Goal: Task Accomplishment & Management: Manage account settings

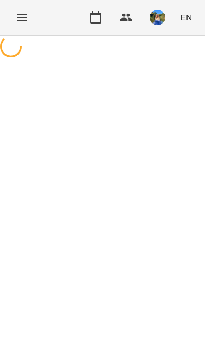
click at [26, 21] on icon "Menu" at bounding box center [21, 17] width 13 height 13
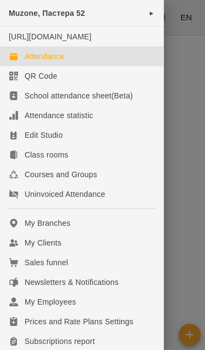
click at [193, 79] on div at bounding box center [102, 175] width 205 height 350
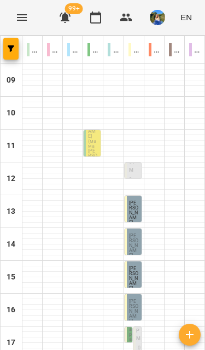
click at [11, 39] on button "button" at bounding box center [10, 49] width 15 height 22
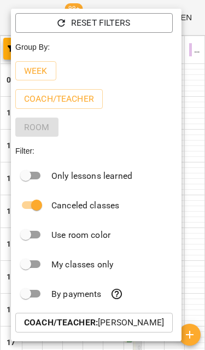
click at [137, 22] on span "Reset Filters" at bounding box center [94, 22] width 140 height 13
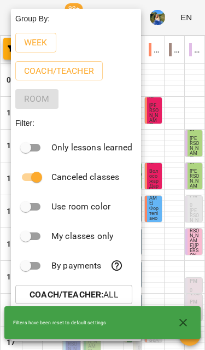
click at [188, 121] on div at bounding box center [102, 175] width 205 height 350
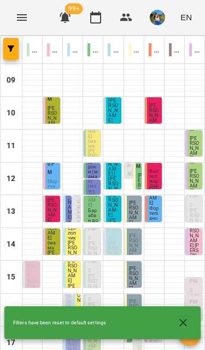
click at [12, 47] on icon "button" at bounding box center [11, 48] width 7 height 7
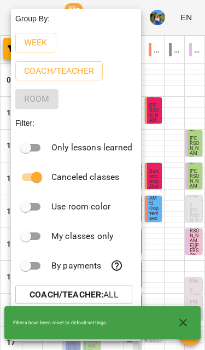
click at [180, 90] on div at bounding box center [102, 175] width 205 height 350
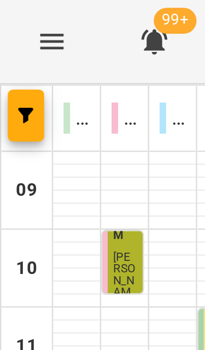
click at [20, 13] on icon "Menu" at bounding box center [21, 17] width 13 height 13
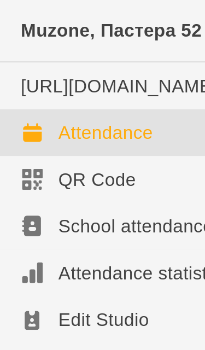
click at [67, 11] on span "Muzone, Пастера 52" at bounding box center [47, 13] width 77 height 9
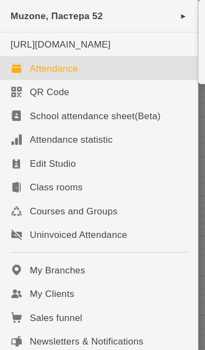
click at [155, 9] on div "Muzone, Пастера 52 ►" at bounding box center [82, 13] width 164 height 27
click at [150, 18] on div "Muzone, Пастера 52 ►" at bounding box center [82, 13] width 164 height 27
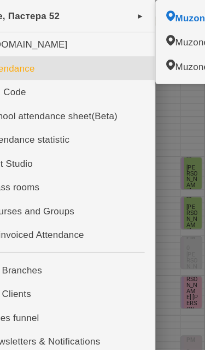
click at [117, 19] on div "Muzone, Пастера 52 ►" at bounding box center [82, 13] width 164 height 27
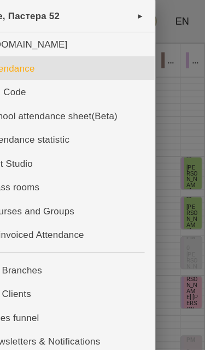
click at [154, 45] on div at bounding box center [102, 175] width 205 height 350
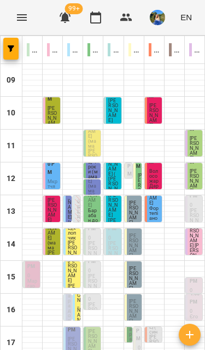
click at [18, 49] on span "button" at bounding box center [10, 48] width 15 height 7
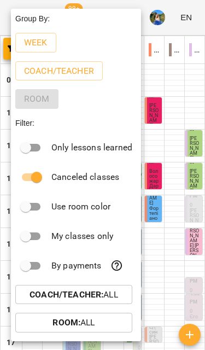
click at [106, 294] on p "Coach/Teacher : All" at bounding box center [74, 294] width 89 height 13
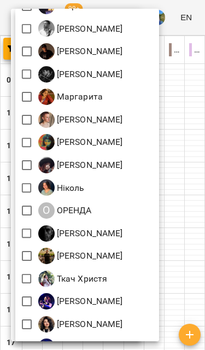
scroll to position [95, 0]
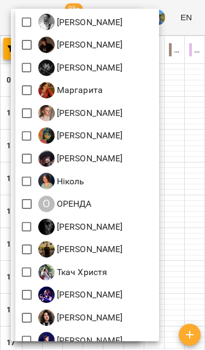
click at [39, 252] on img at bounding box center [46, 249] width 16 height 16
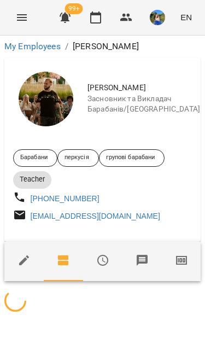
click at [26, 18] on icon "Menu" at bounding box center [22, 17] width 10 height 7
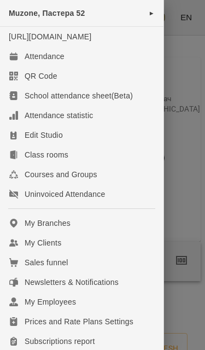
click at [74, 61] on link "Attendance" at bounding box center [82, 57] width 164 height 20
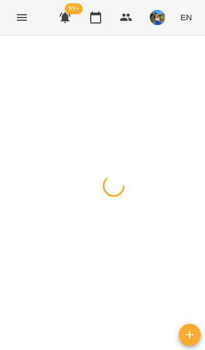
click at [30, 21] on button "Menu" at bounding box center [22, 17] width 26 height 26
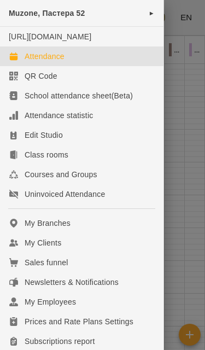
click at [194, 95] on div at bounding box center [102, 175] width 205 height 350
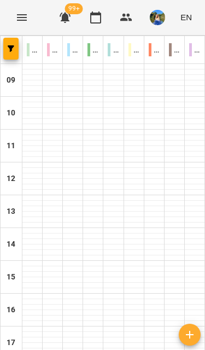
click at [195, 182] on div at bounding box center [195, 181] width 20 height 5
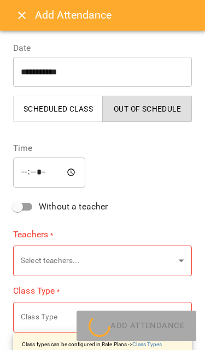
type input "**********"
click at [20, 57] on input "**********" at bounding box center [102, 72] width 179 height 31
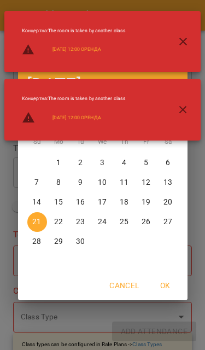
click at [19, 15] on div "Концертна : The room is taken by another class [DATE] 12:00 ОРЕНДА" at bounding box center [73, 41] width 121 height 55
click at [180, 36] on icon "button" at bounding box center [183, 41] width 13 height 13
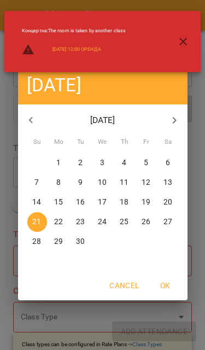
click at [190, 103] on div "2025 Sun, Sep [DATE] Mo Tu We Th Fr Sa 31 1 2 3 4 5 6 7 8 9 10 11 12 13 14 15 1…" at bounding box center [102, 175] width 205 height 350
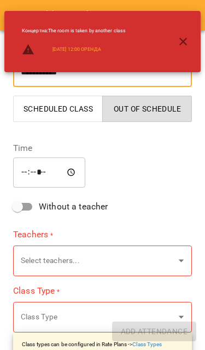
click at [183, 35] on icon "button" at bounding box center [183, 41] width 13 height 13
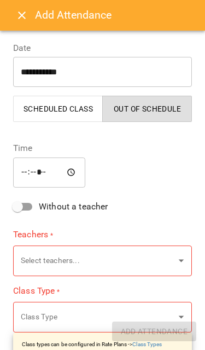
click at [22, 18] on icon "Close" at bounding box center [21, 15] width 13 height 13
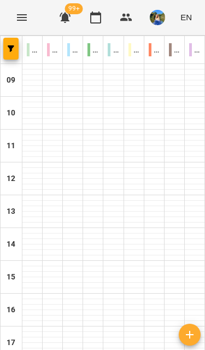
click at [21, 23] on icon "Menu" at bounding box center [21, 17] width 13 height 13
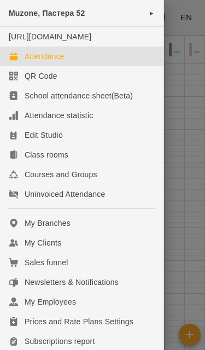
click at [196, 14] on div at bounding box center [102, 175] width 205 height 350
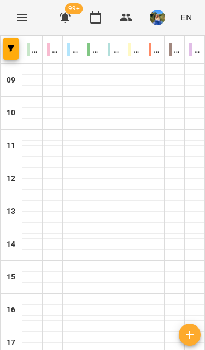
click at [11, 52] on button "button" at bounding box center [10, 49] width 15 height 22
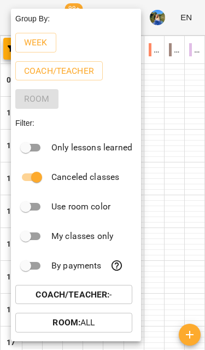
click at [108, 294] on b "Coach/Teacher :" at bounding box center [73, 294] width 74 height 10
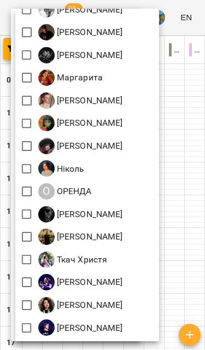
scroll to position [108, 0]
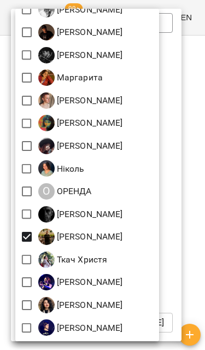
click at [192, 218] on div at bounding box center [102, 175] width 205 height 350
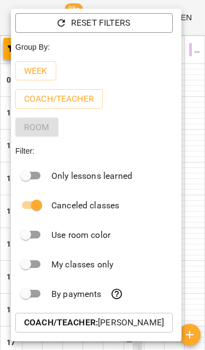
click at [198, 241] on div at bounding box center [102, 175] width 205 height 350
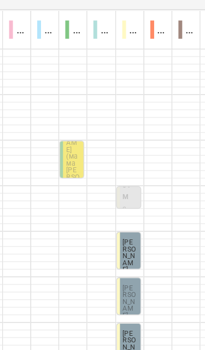
scroll to position [198, 0]
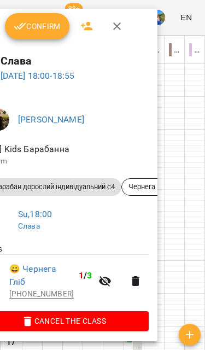
click at [121, 20] on icon "button" at bounding box center [117, 26] width 13 height 13
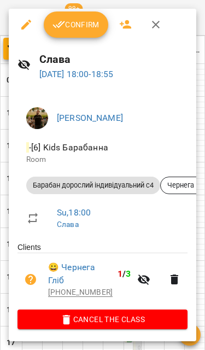
scroll to position [1, 0]
